Goal: Information Seeking & Learning: Learn about a topic

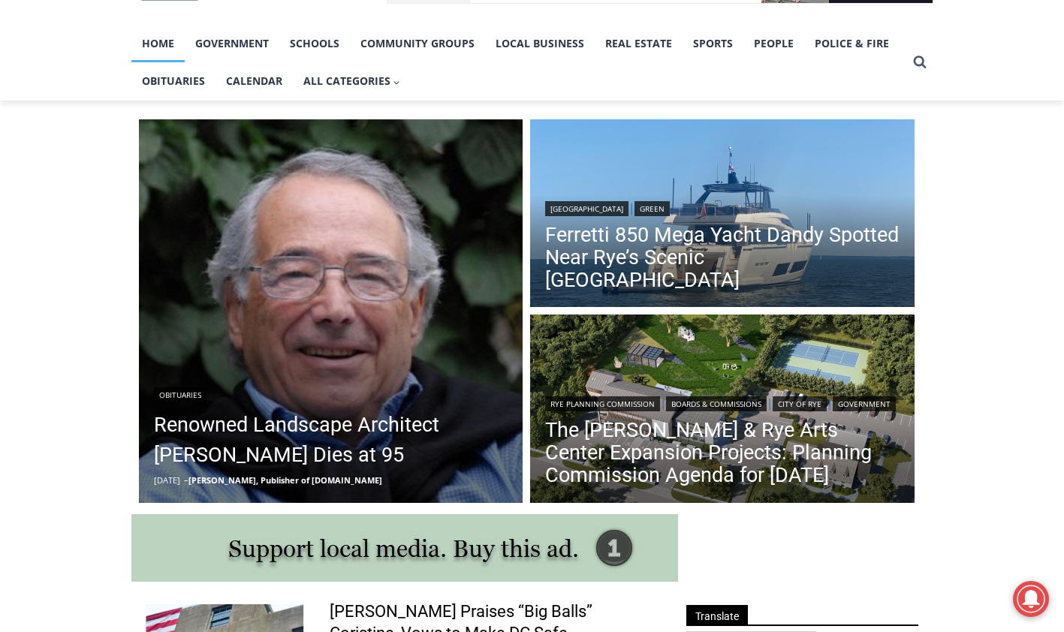
scroll to position [375, 0]
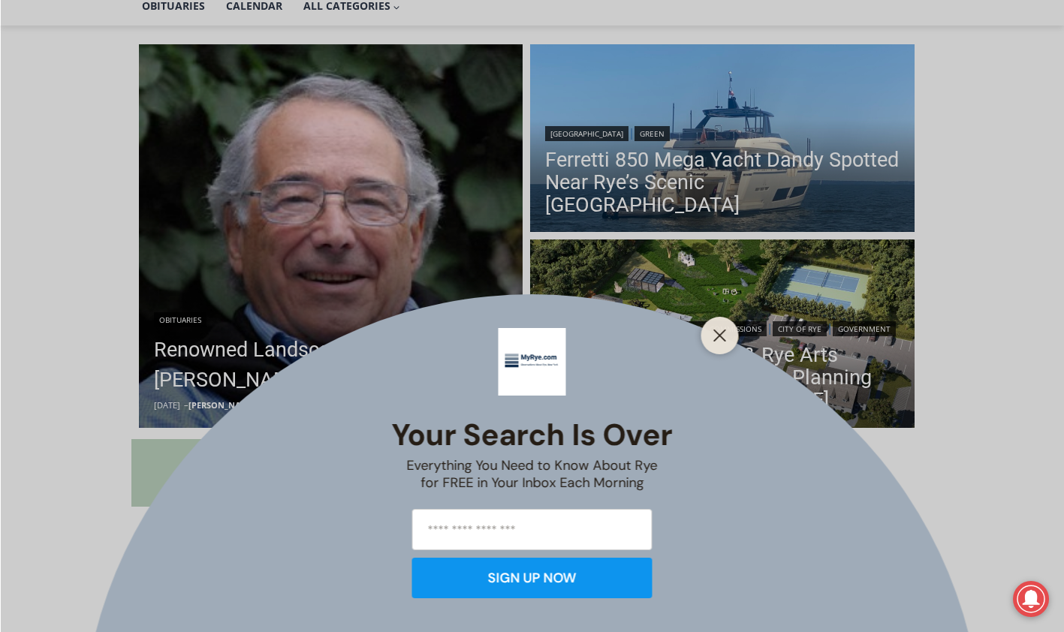
click at [719, 333] on icon "Close" at bounding box center [720, 336] width 14 height 14
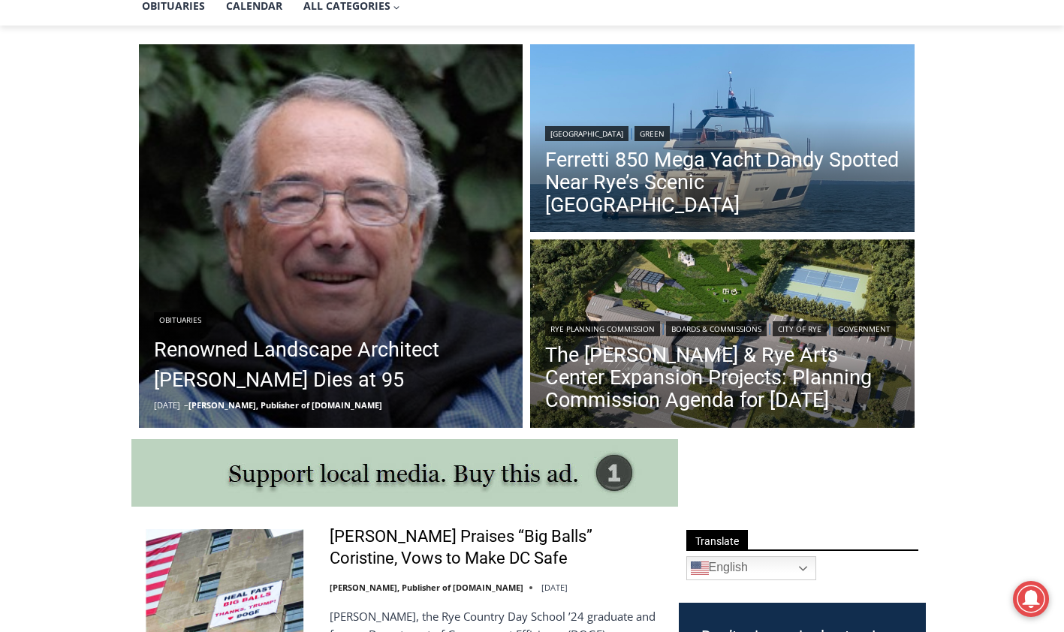
click at [333, 344] on link "Renowned Landscape Architect Peter Rolland Dies at 95" at bounding box center [331, 365] width 354 height 60
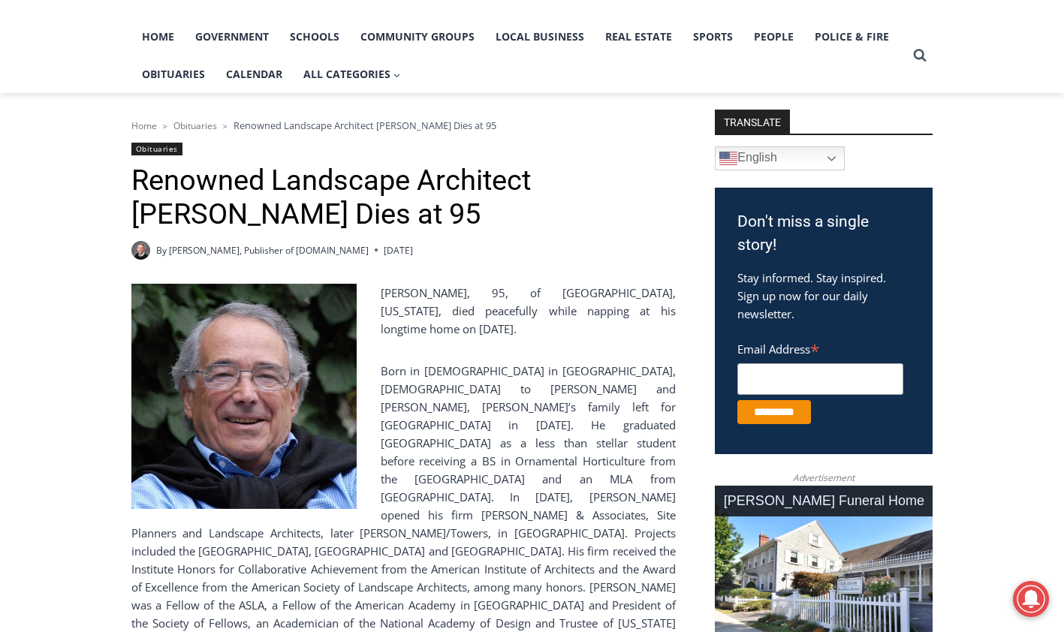
scroll to position [275, 0]
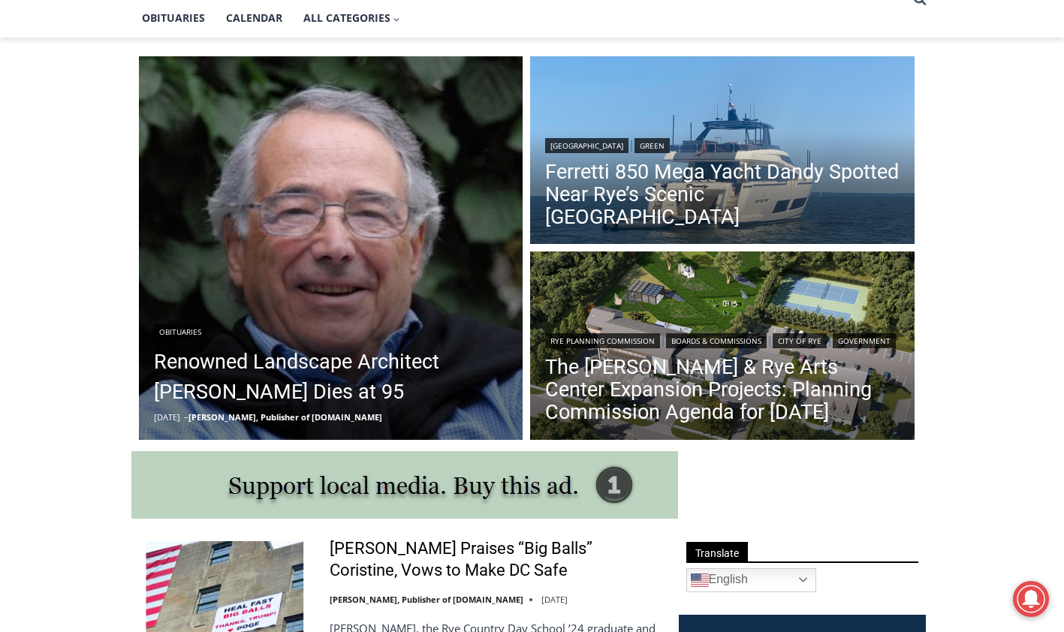
click at [666, 194] on link "Ferretti 850 Mega Yacht Dandy Spotted Near Rye’s Scenic Parsonage Point" at bounding box center [722, 195] width 354 height 68
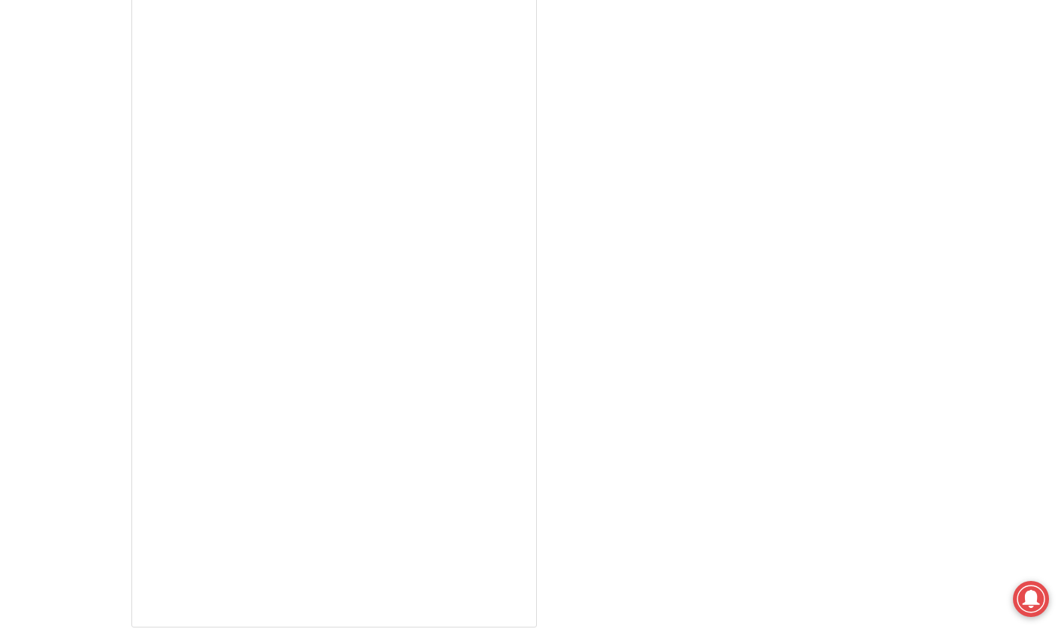
scroll to position [3578, 0]
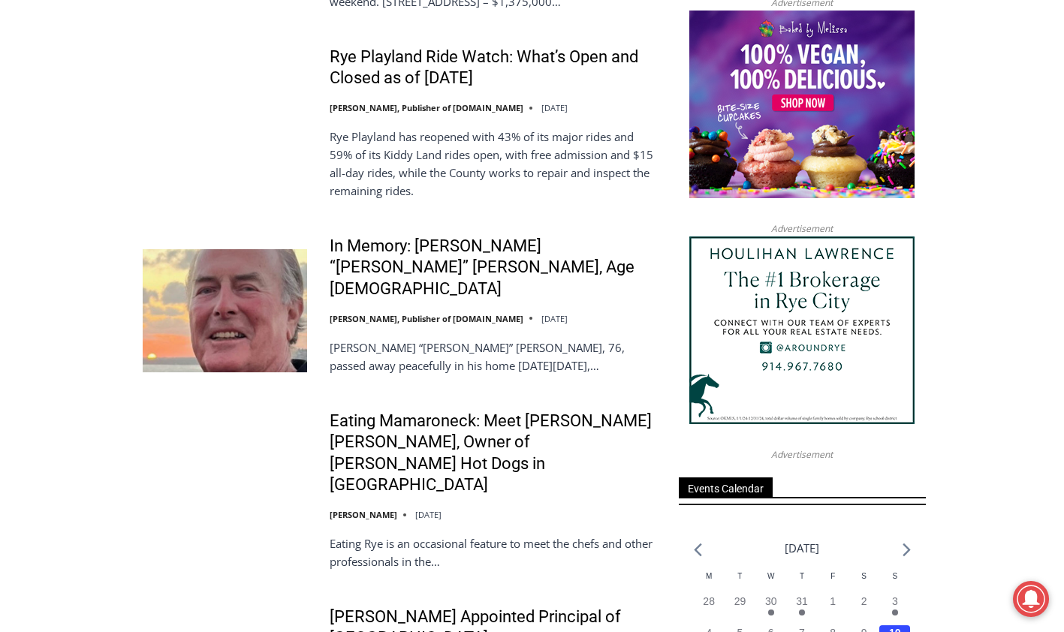
scroll to position [1704, 0]
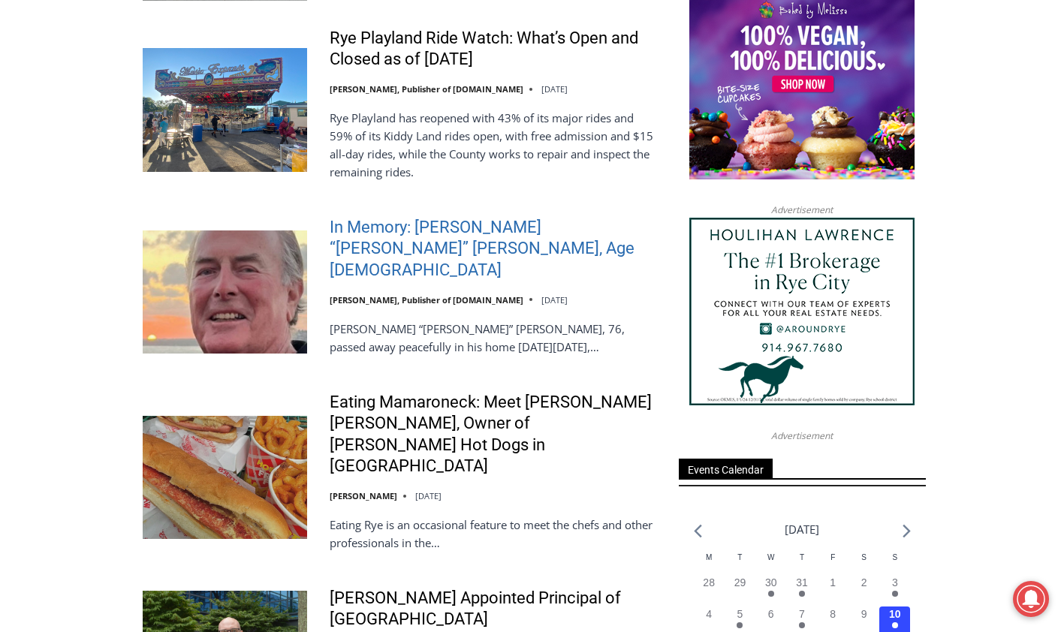
click at [366, 234] on link "In Memory: [PERSON_NAME] “[PERSON_NAME]” [PERSON_NAME], Age [DEMOGRAPHIC_DATA]" at bounding box center [495, 249] width 330 height 65
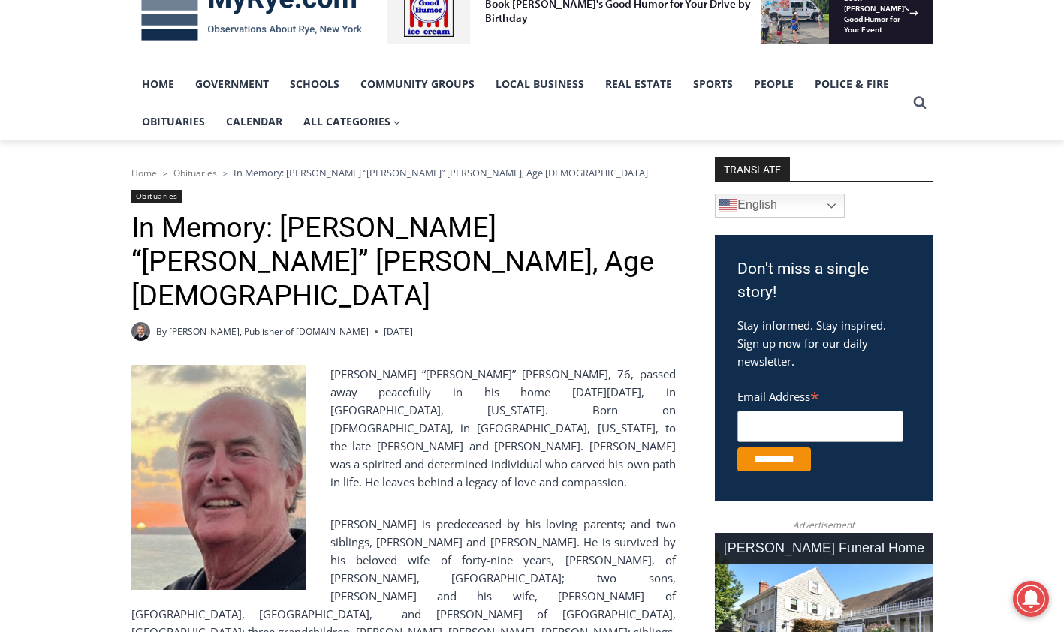
scroll to position [225, 0]
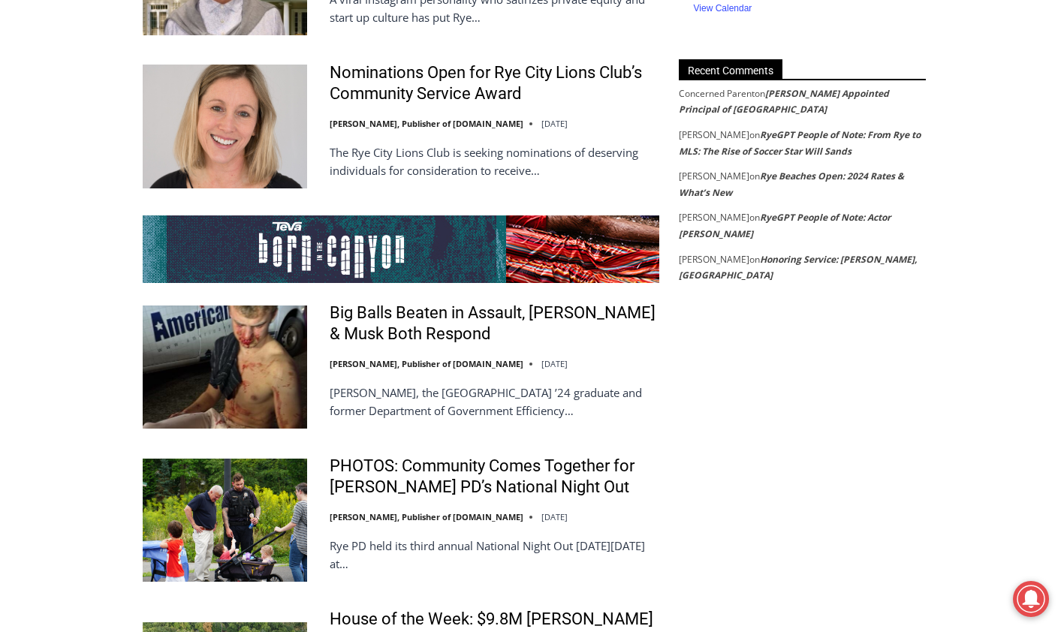
scroll to position [2755, 0]
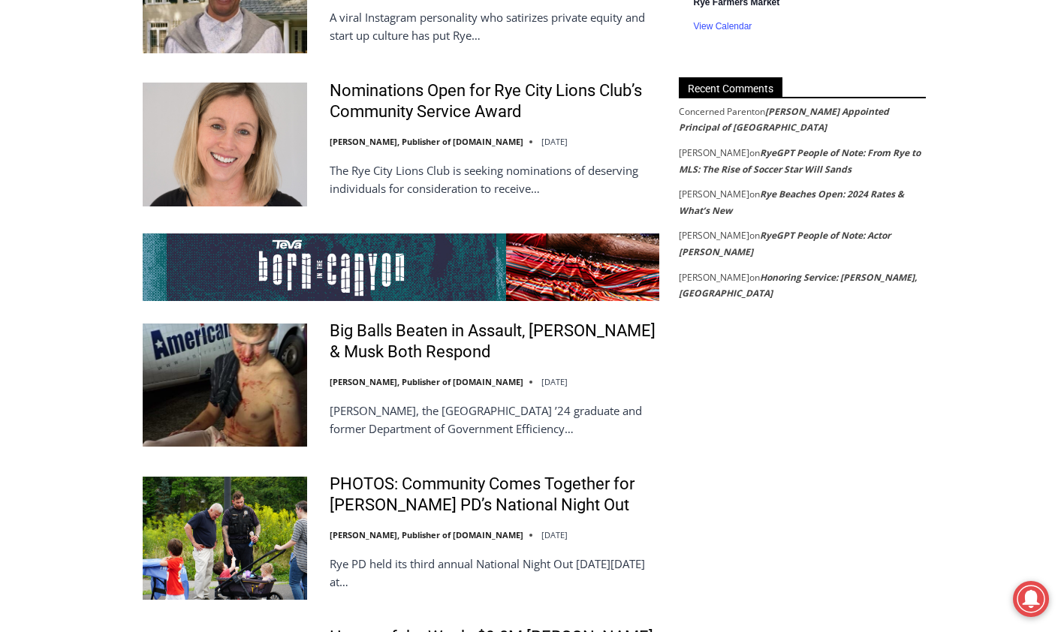
click at [822, 114] on link "[PERSON_NAME] Appointed Principal of [GEOGRAPHIC_DATA]" at bounding box center [784, 119] width 210 height 29
